Goal: Find specific page/section: Find specific page/section

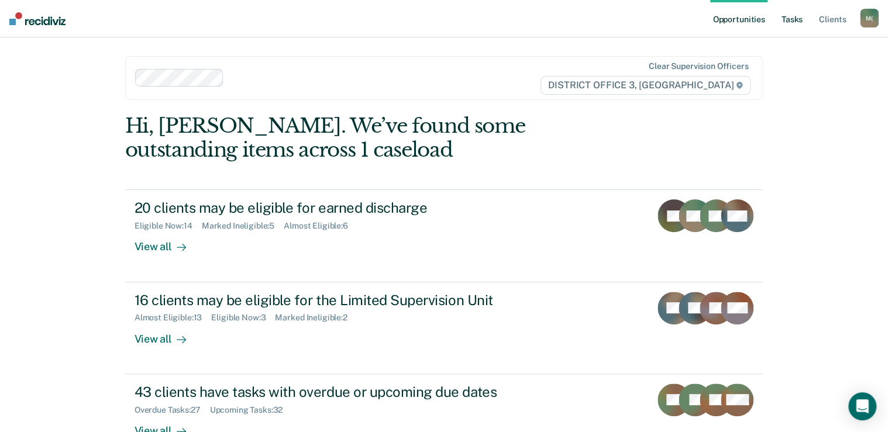
click at [786, 22] on link "Tasks" at bounding box center [792, 18] width 26 height 37
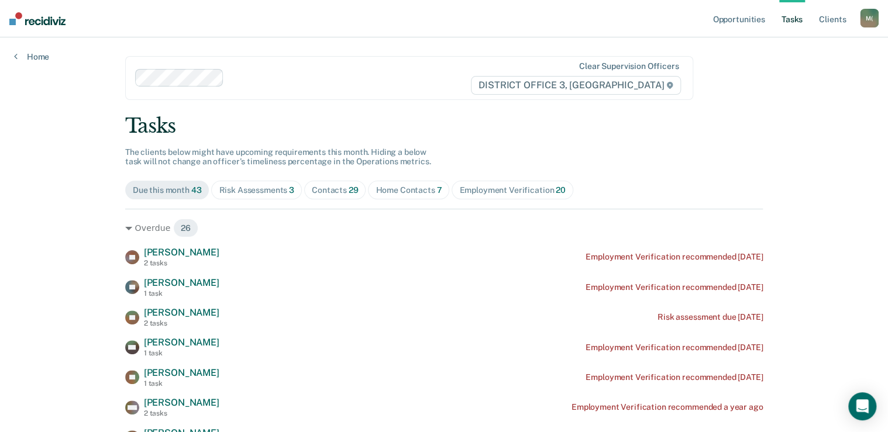
click at [281, 194] on div "Risk Assessments 3" at bounding box center [256, 190] width 75 height 10
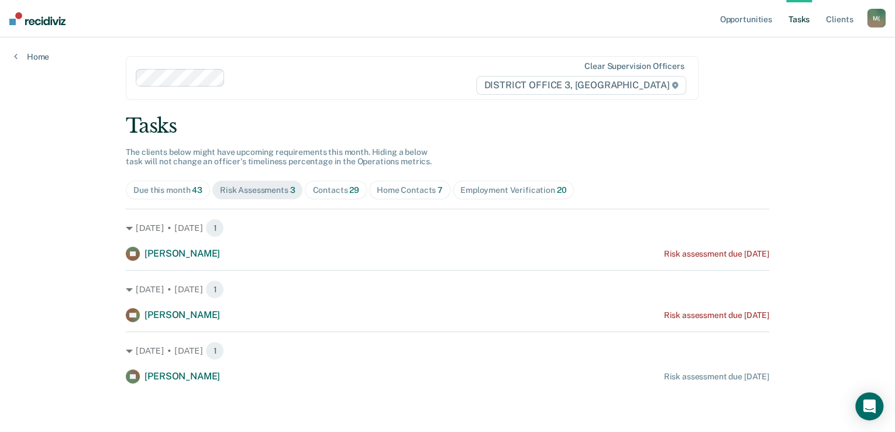
click at [395, 187] on div "Home Contacts 7" at bounding box center [410, 190] width 66 height 10
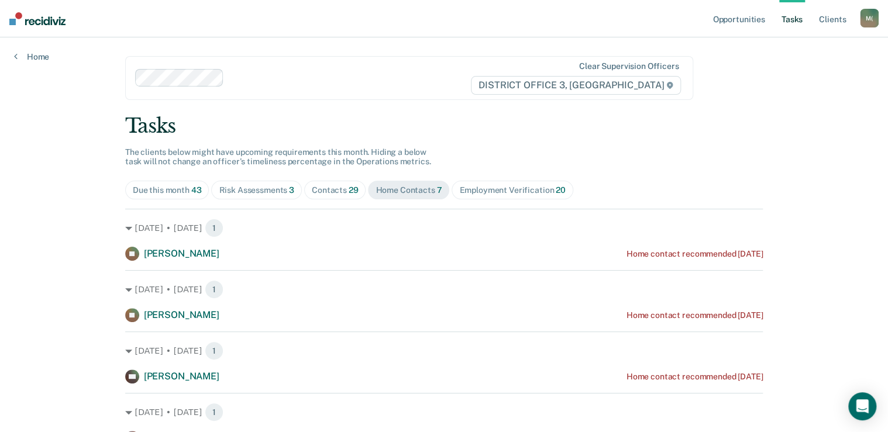
click at [343, 190] on div "Contacts 29" at bounding box center [335, 190] width 47 height 10
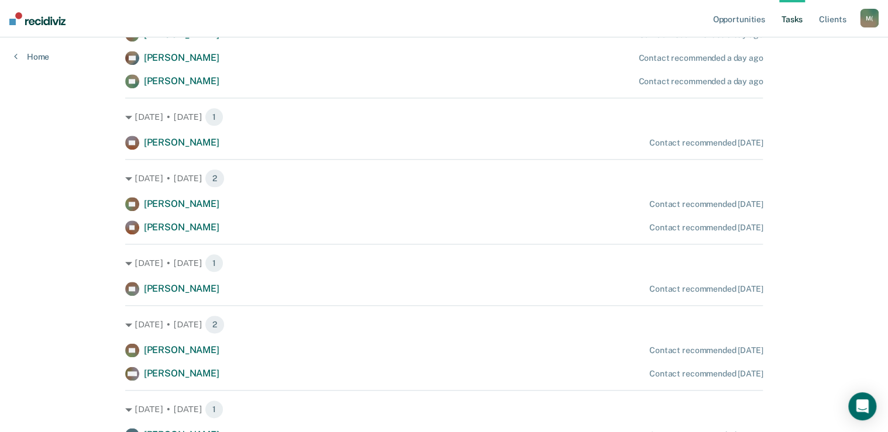
scroll to position [608, 0]
